Goal: Task Accomplishment & Management: Use online tool/utility

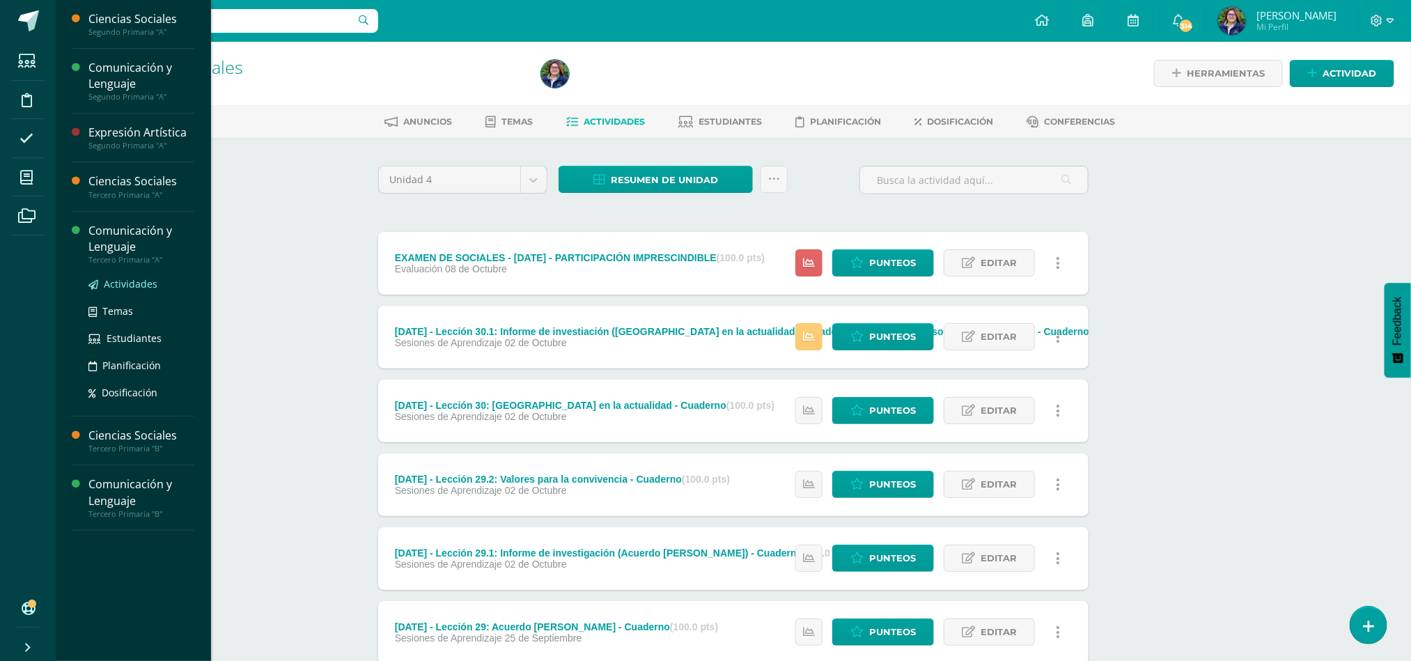
click at [121, 281] on span "Actividades" at bounding box center [131, 283] width 54 height 13
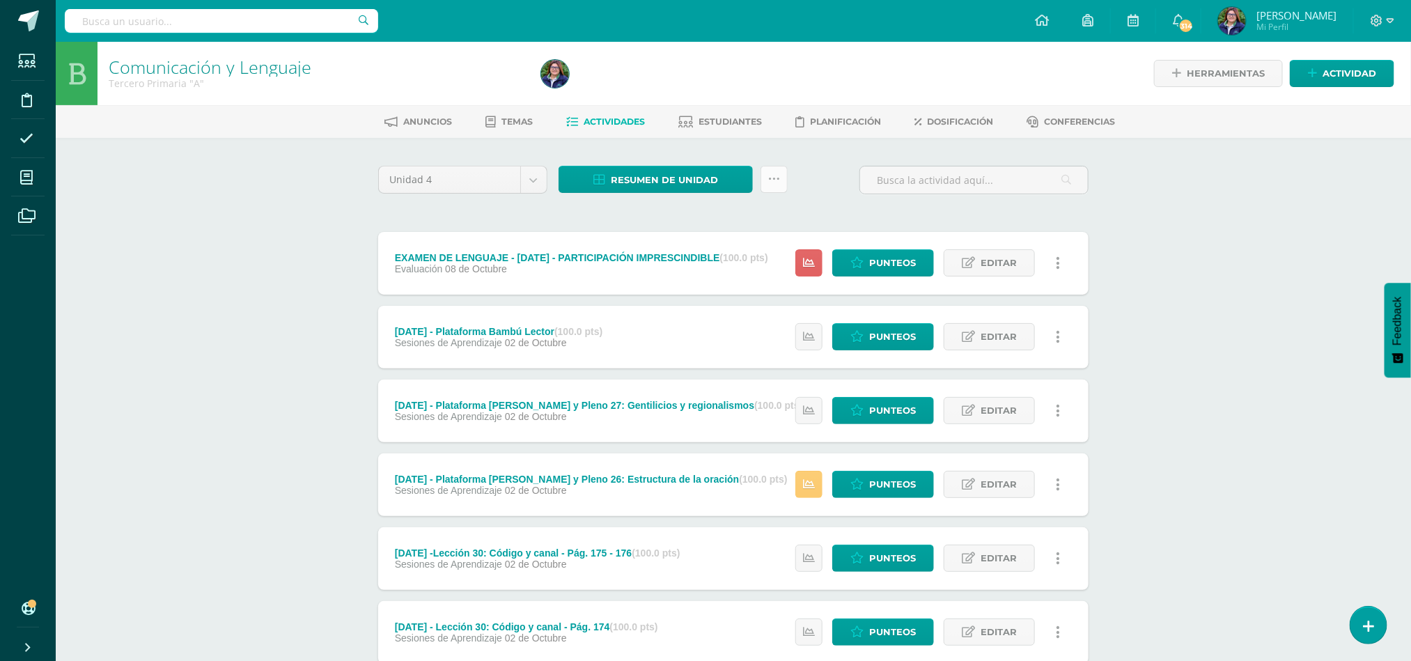
click at [771, 184] on icon at bounding box center [774, 179] width 12 height 12
click at [759, 222] on link "Subir actividades en masa" at bounding box center [739, 222] width 153 height 33
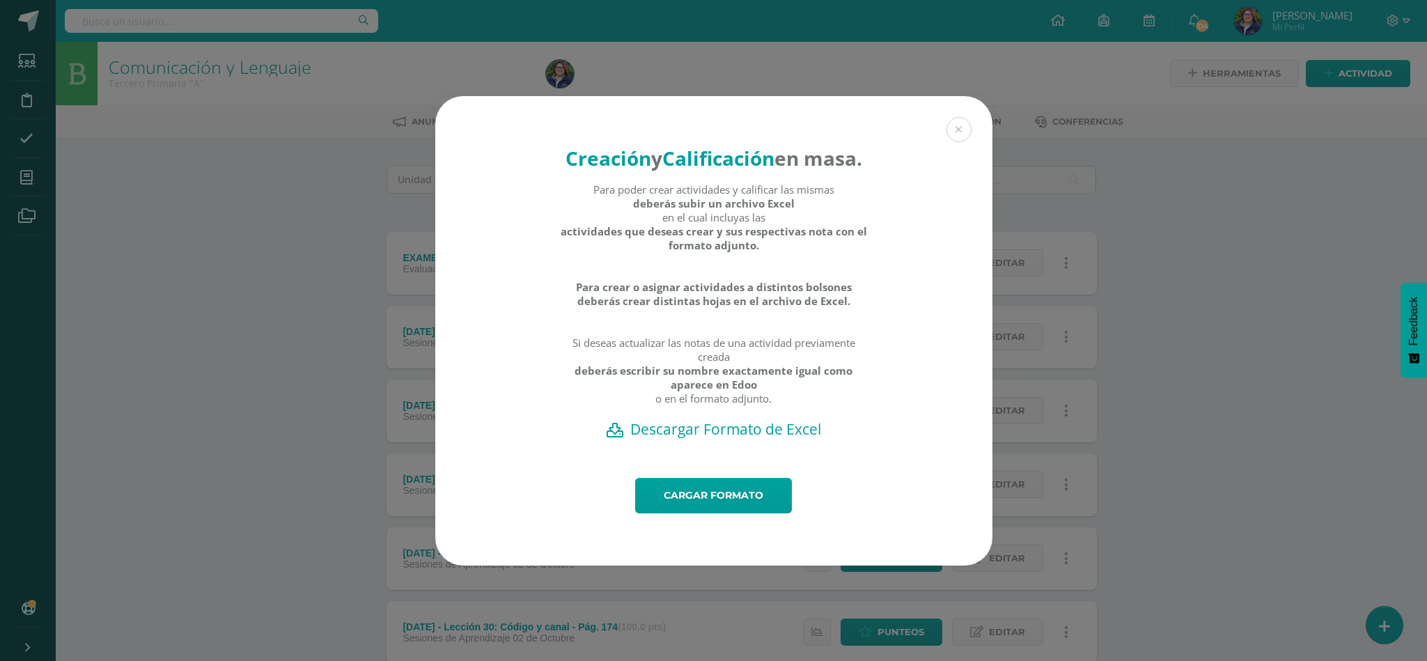
click at [708, 439] on h2 "Descargar Formato de Excel" at bounding box center [714, 429] width 508 height 20
click at [699, 506] on link "Cargar formato" at bounding box center [713, 496] width 157 height 36
